Goal: Check status

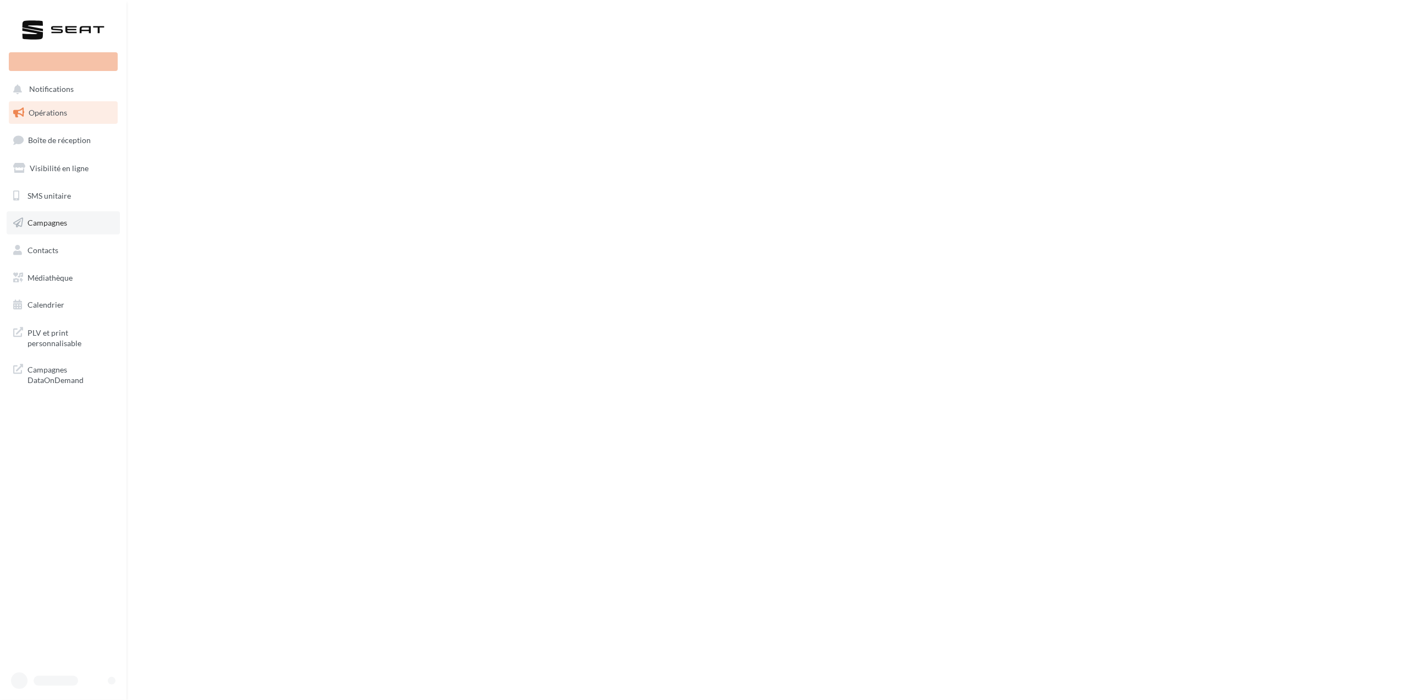
click at [74, 224] on link "Campagnes" at bounding box center [63, 222] width 113 height 23
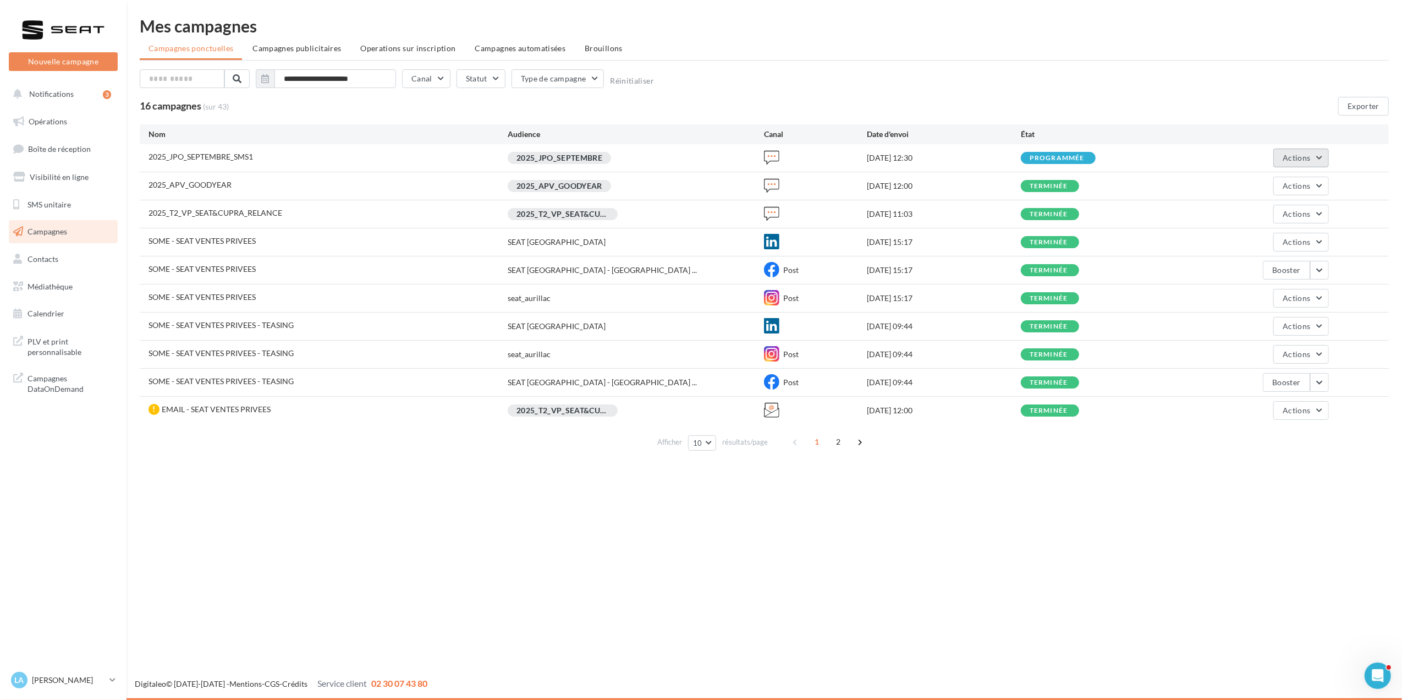
click at [1308, 158] on span "Actions" at bounding box center [1297, 157] width 28 height 9
click at [1299, 176] on button "Voir les résultats" at bounding box center [1268, 183] width 121 height 29
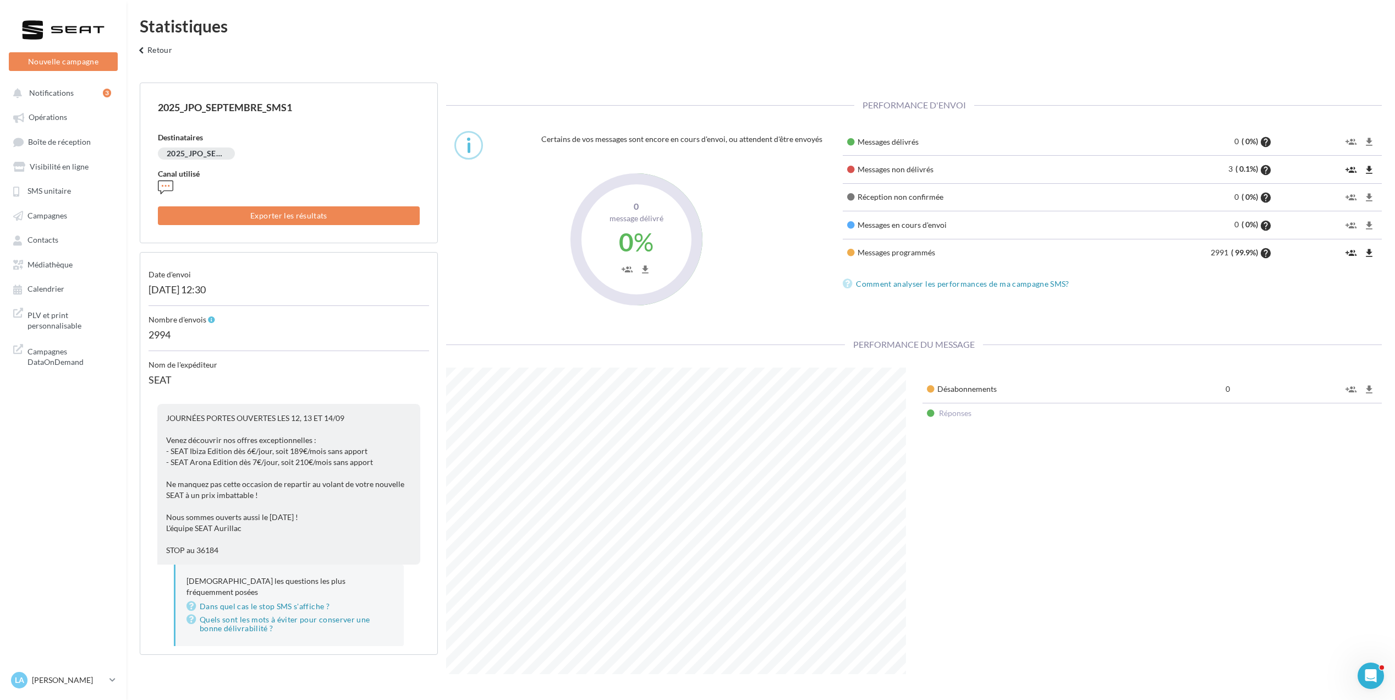
scroll to position [306, 476]
